Goal: Check status: Check status

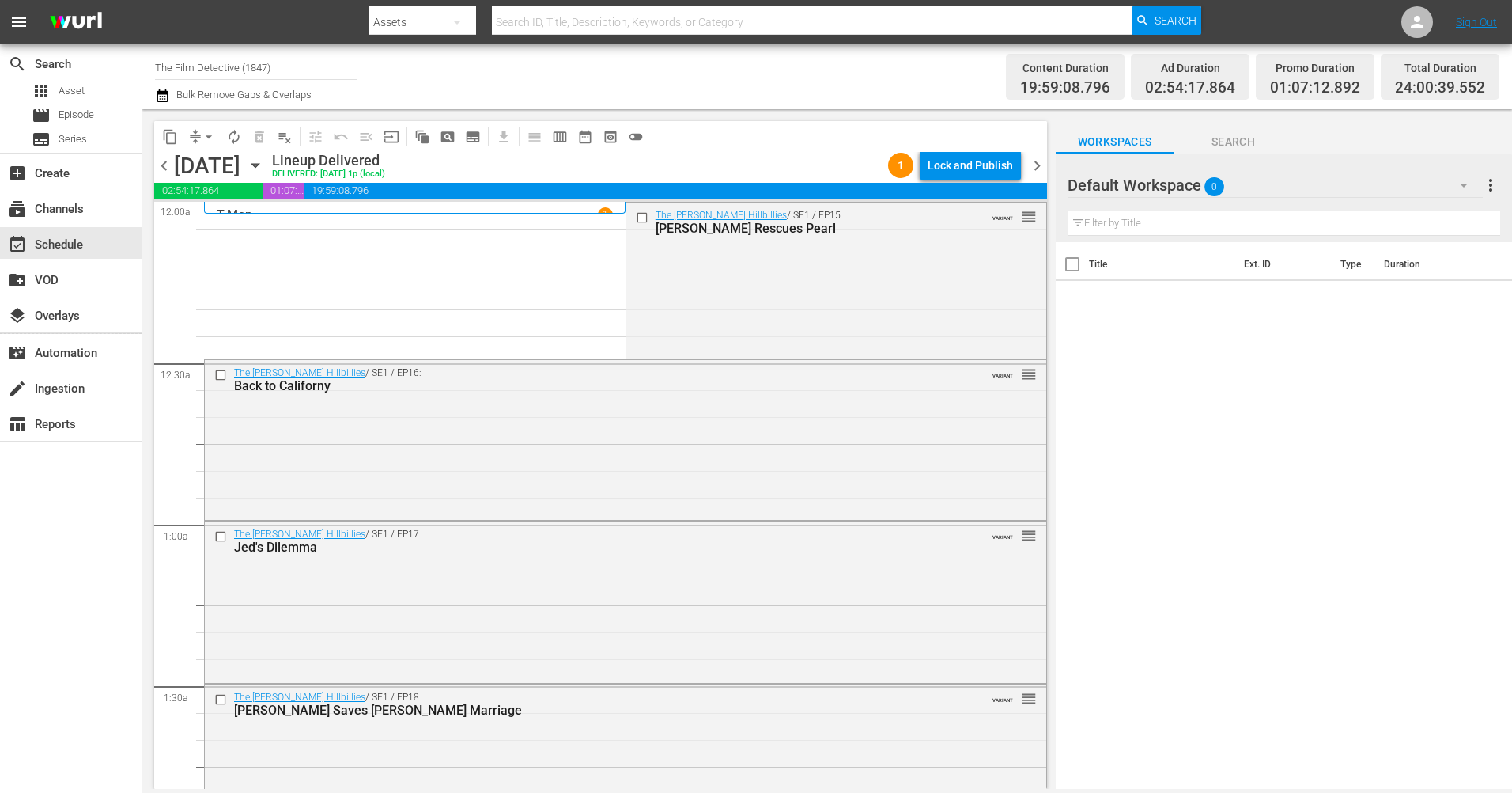
click at [264, 166] on icon "button" at bounding box center [255, 165] width 17 height 17
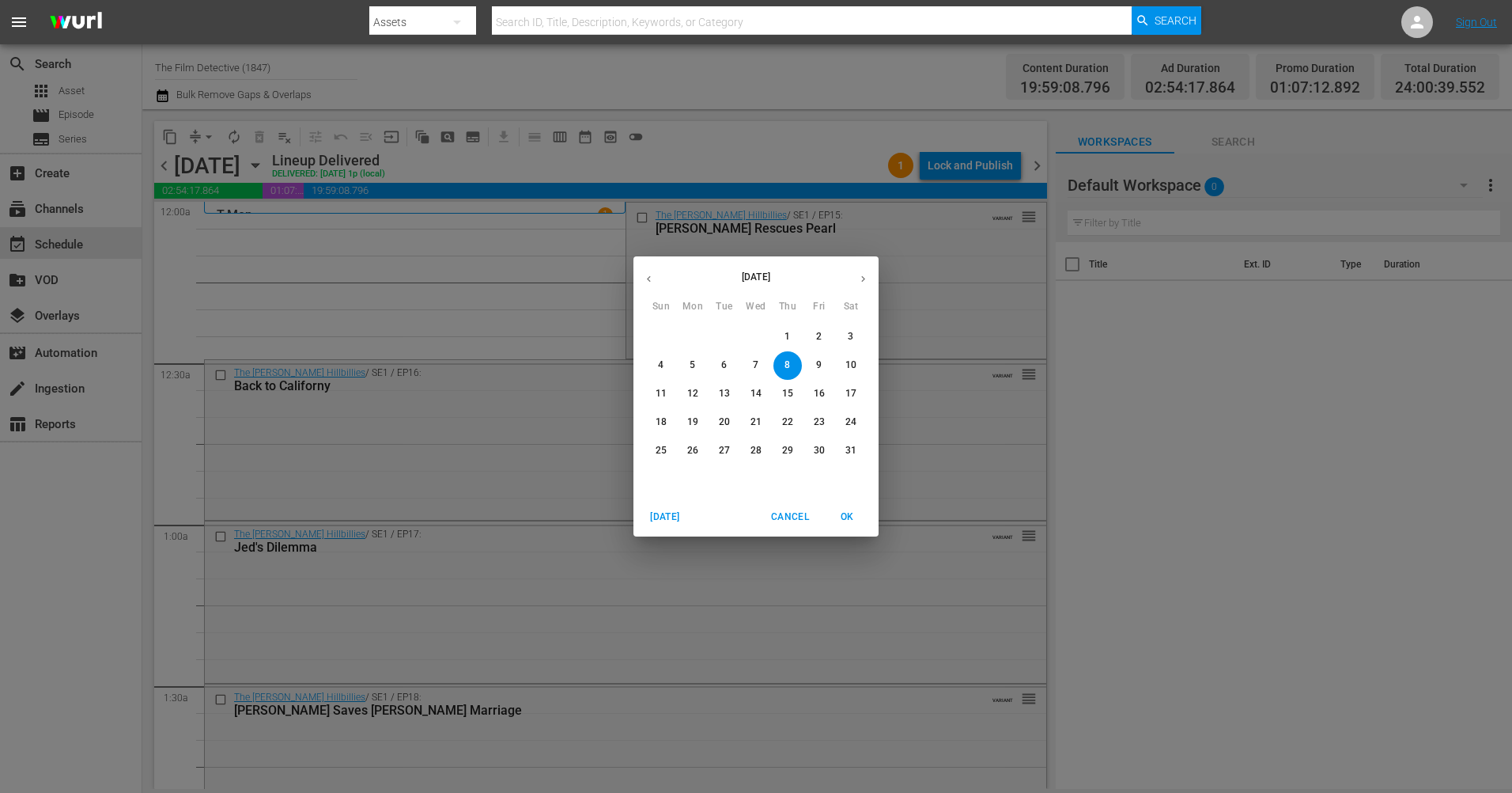
click at [859, 280] on icon "button" at bounding box center [863, 279] width 11 height 12
click at [858, 280] on icon "button" at bounding box center [863, 279] width 11 height 12
click at [858, 281] on icon "button" at bounding box center [863, 279] width 11 height 12
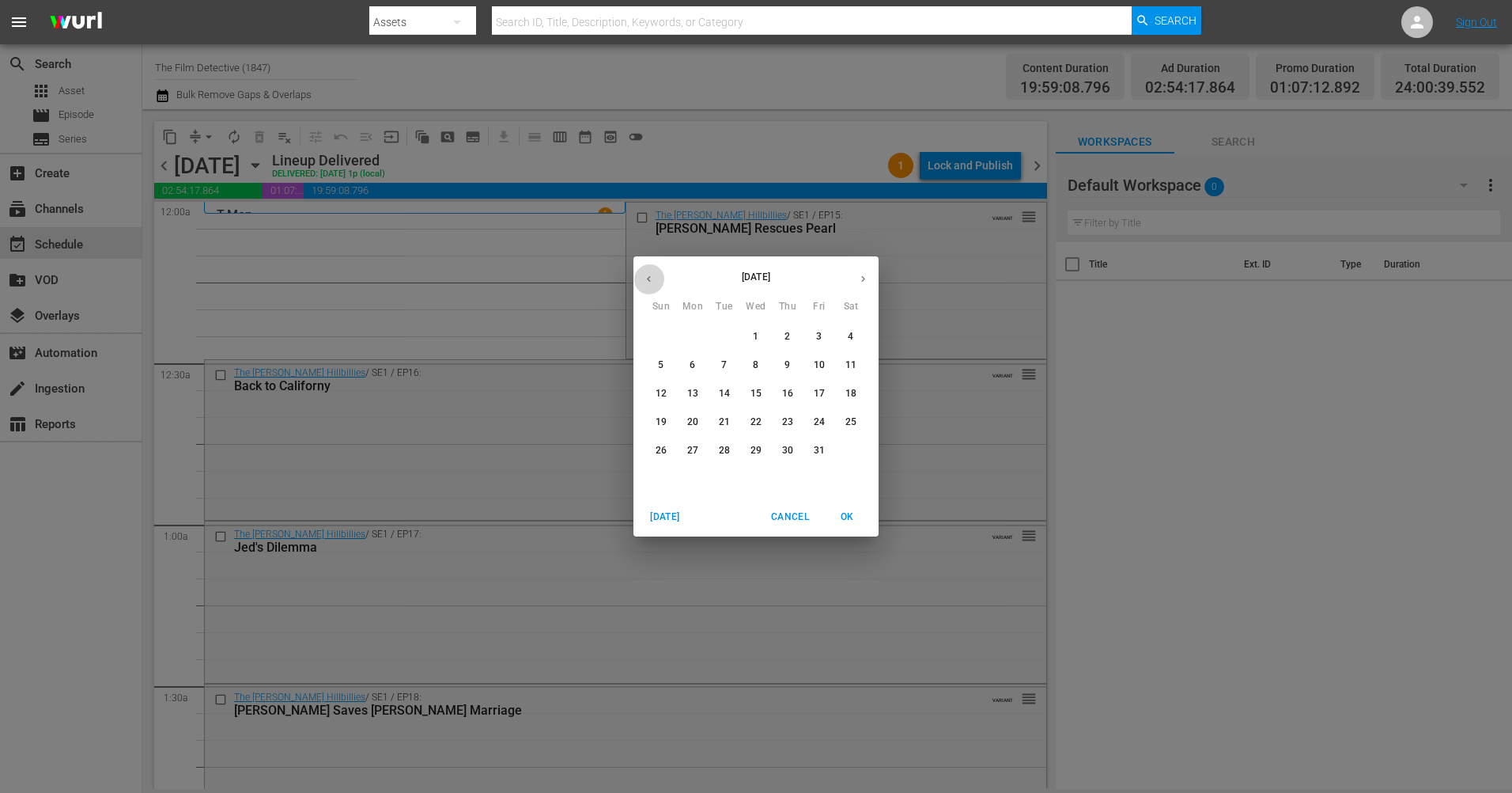
click at [648, 279] on icon "button" at bounding box center [649, 279] width 4 height 7
click at [749, 423] on span "24" at bounding box center [756, 422] width 29 height 13
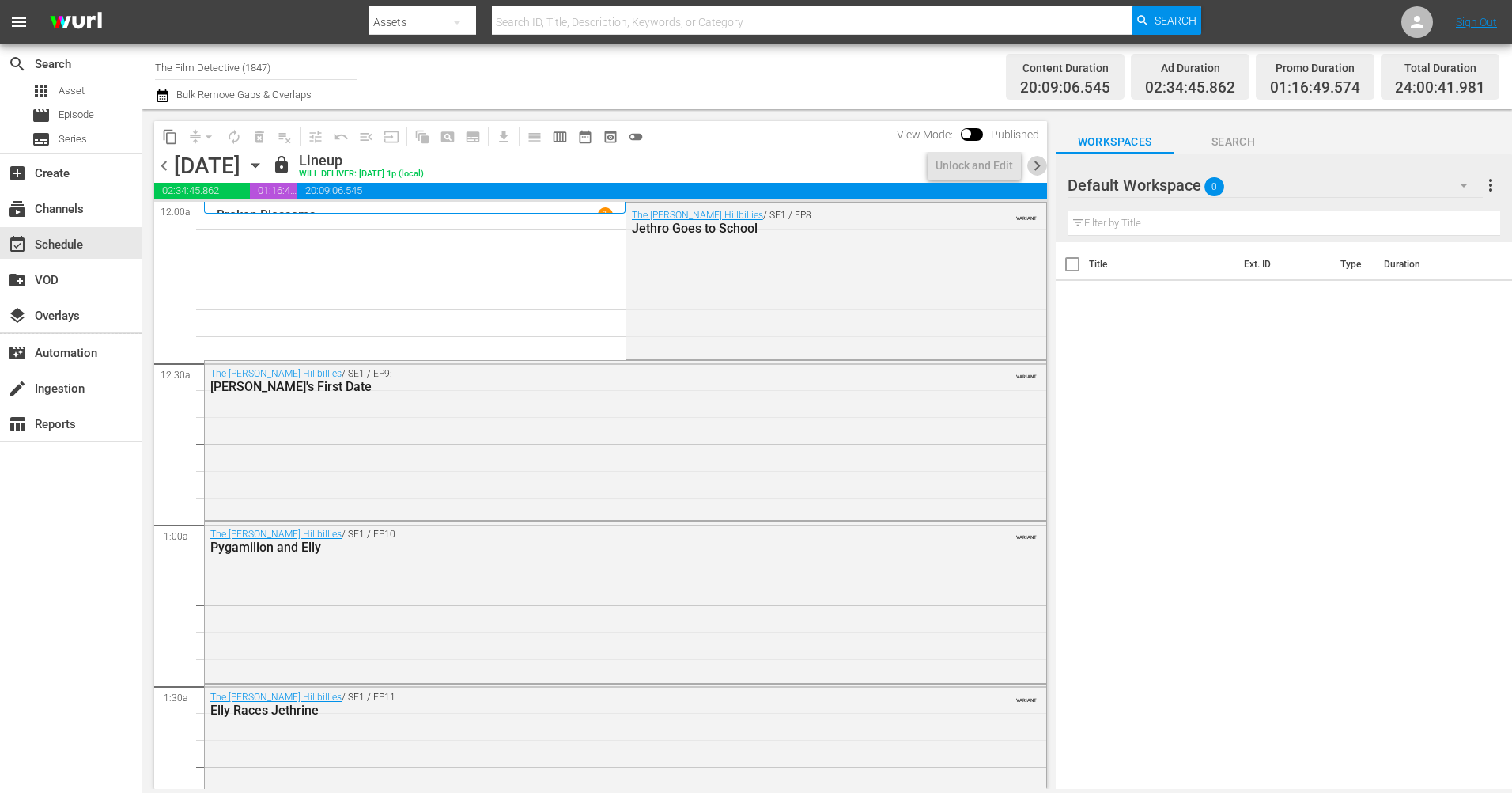
click at [1032, 162] on span "chevron_right" at bounding box center [1037, 166] width 20 height 20
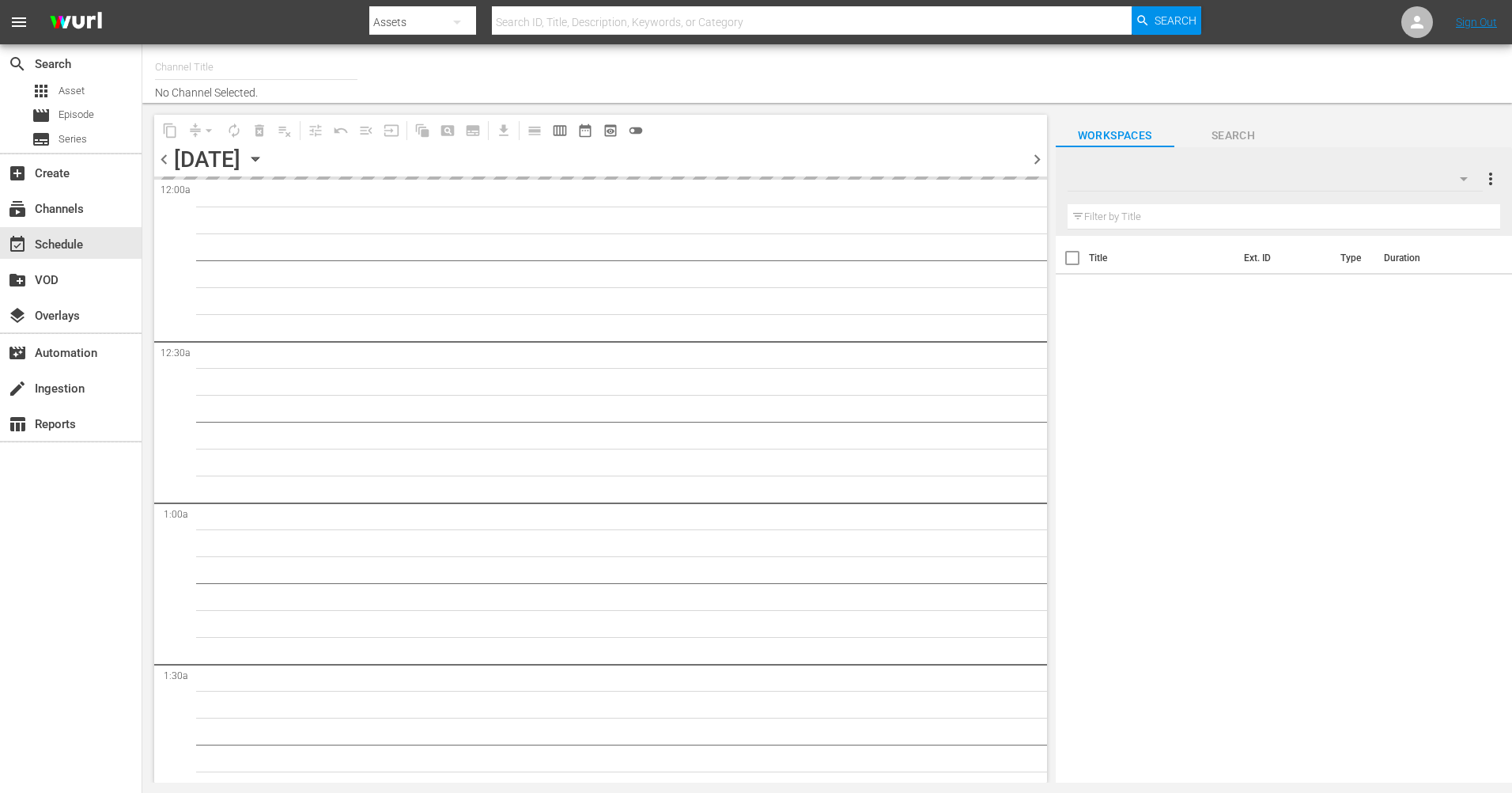
type input "The Film Detective (1847)"
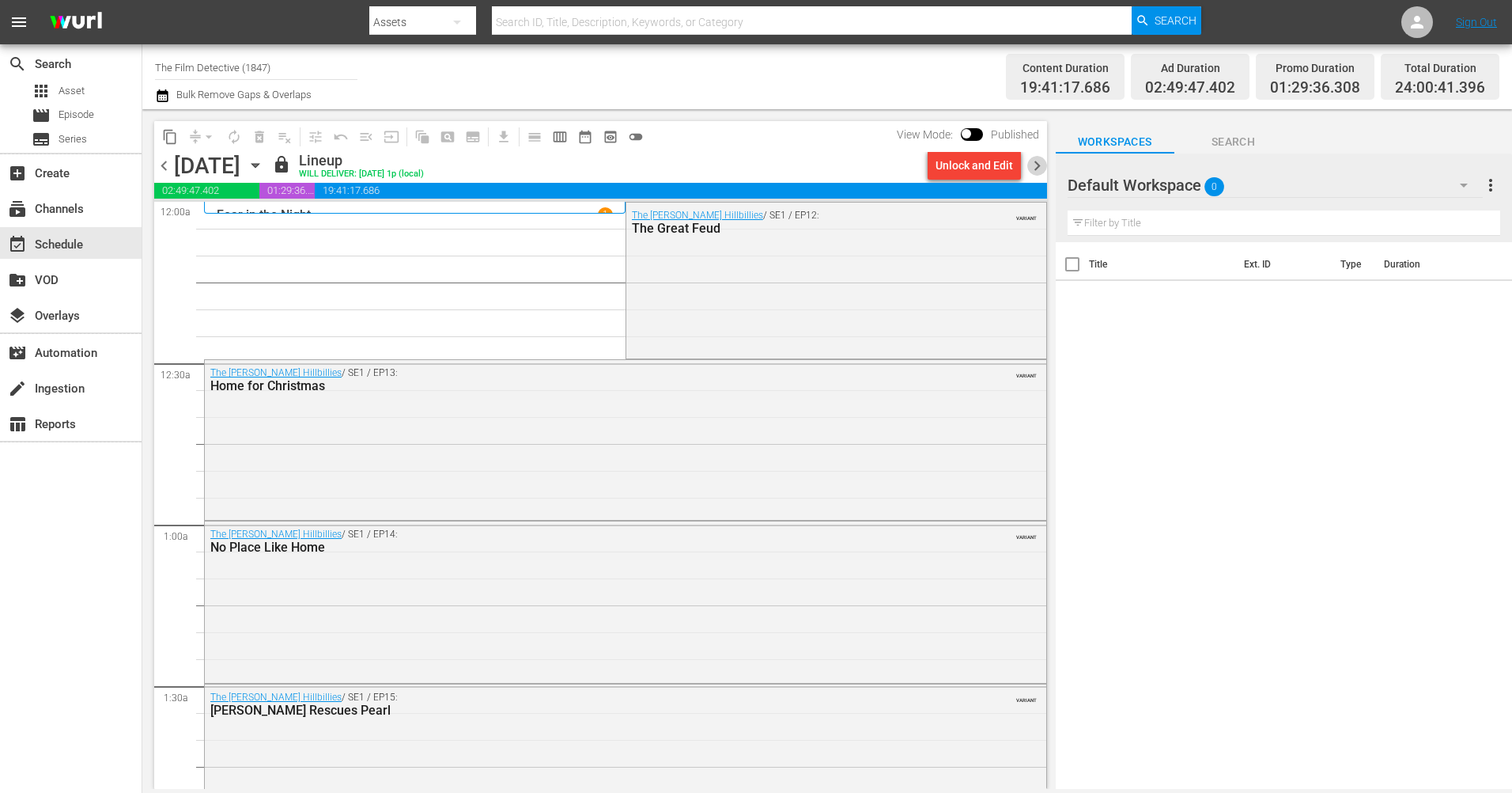
click at [1038, 163] on span "chevron_right" at bounding box center [1037, 166] width 20 height 20
